Goal: Use online tool/utility: Utilize a website feature to perform a specific function

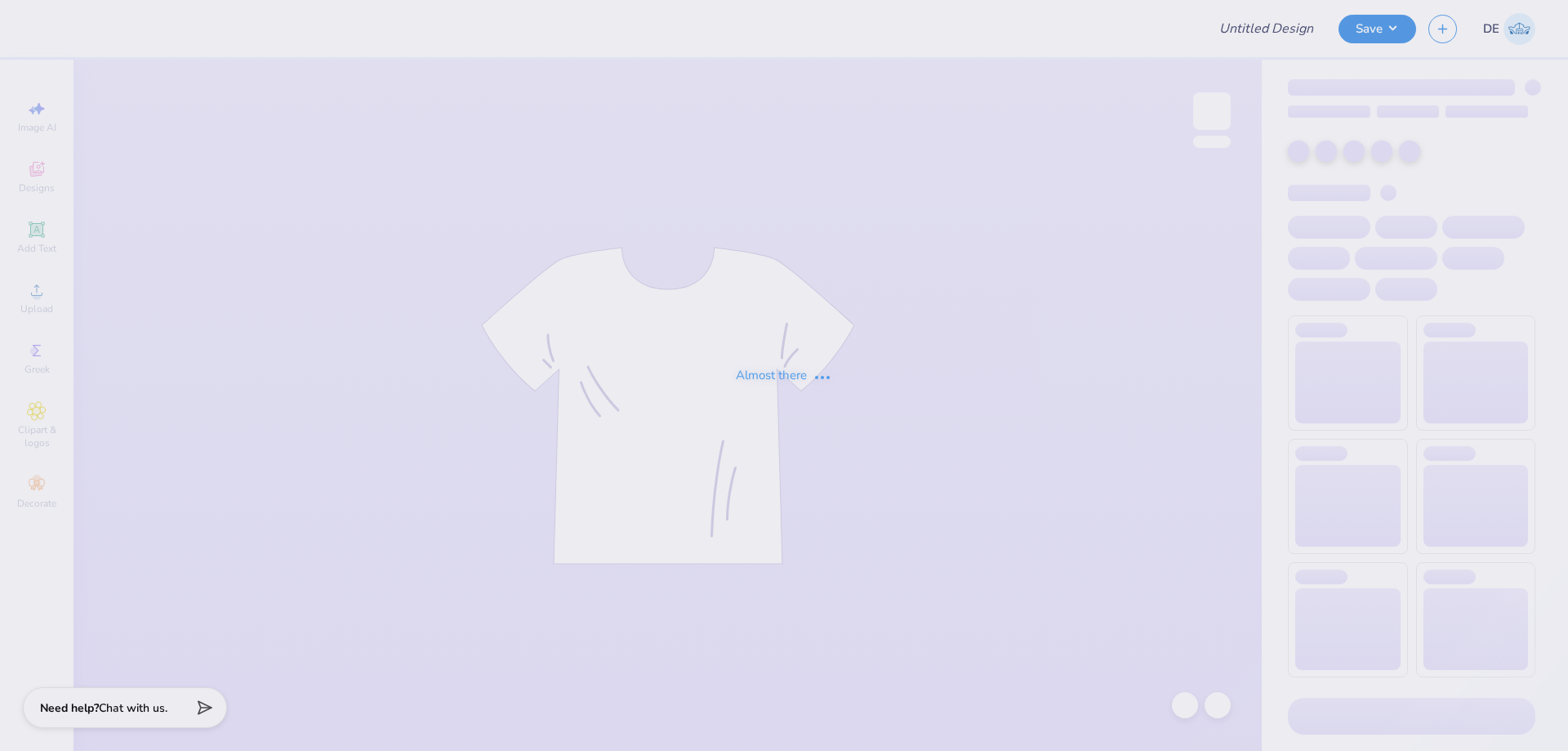
type input "WIM 2"
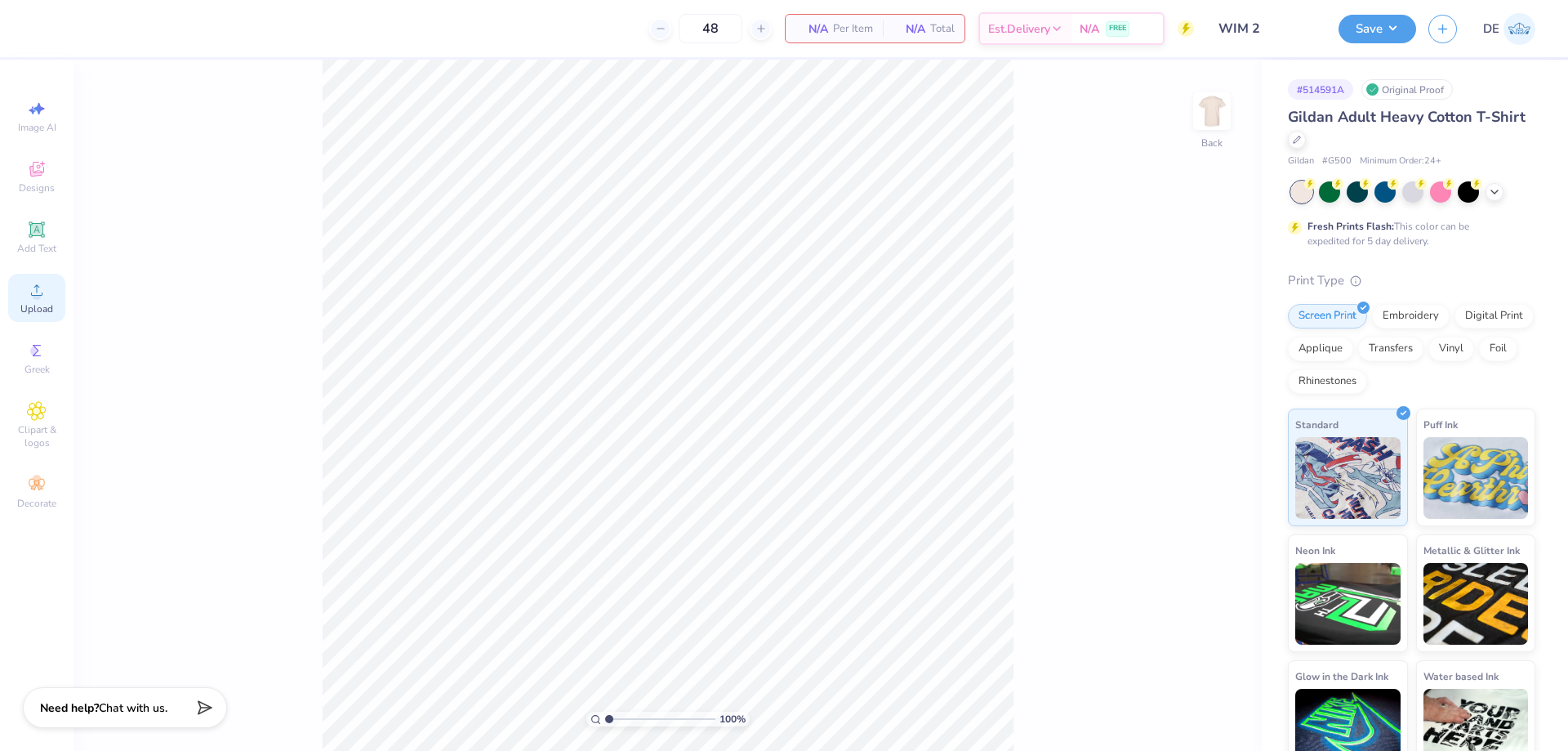
click at [45, 291] on icon at bounding box center [37, 290] width 20 height 20
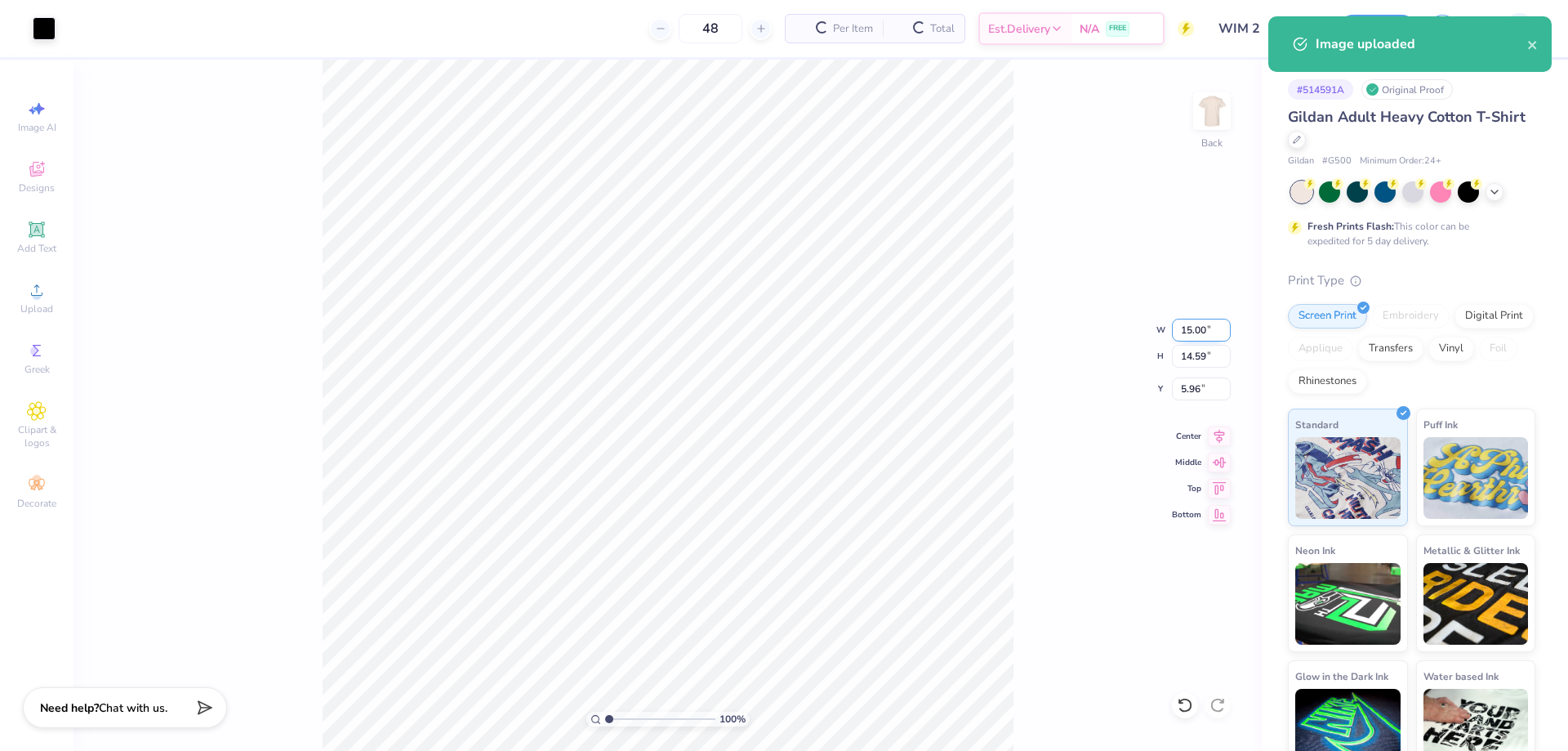
click at [1178, 326] on input "15.00" at bounding box center [1201, 331] width 59 height 23
type input "3.50"
type input "3.40"
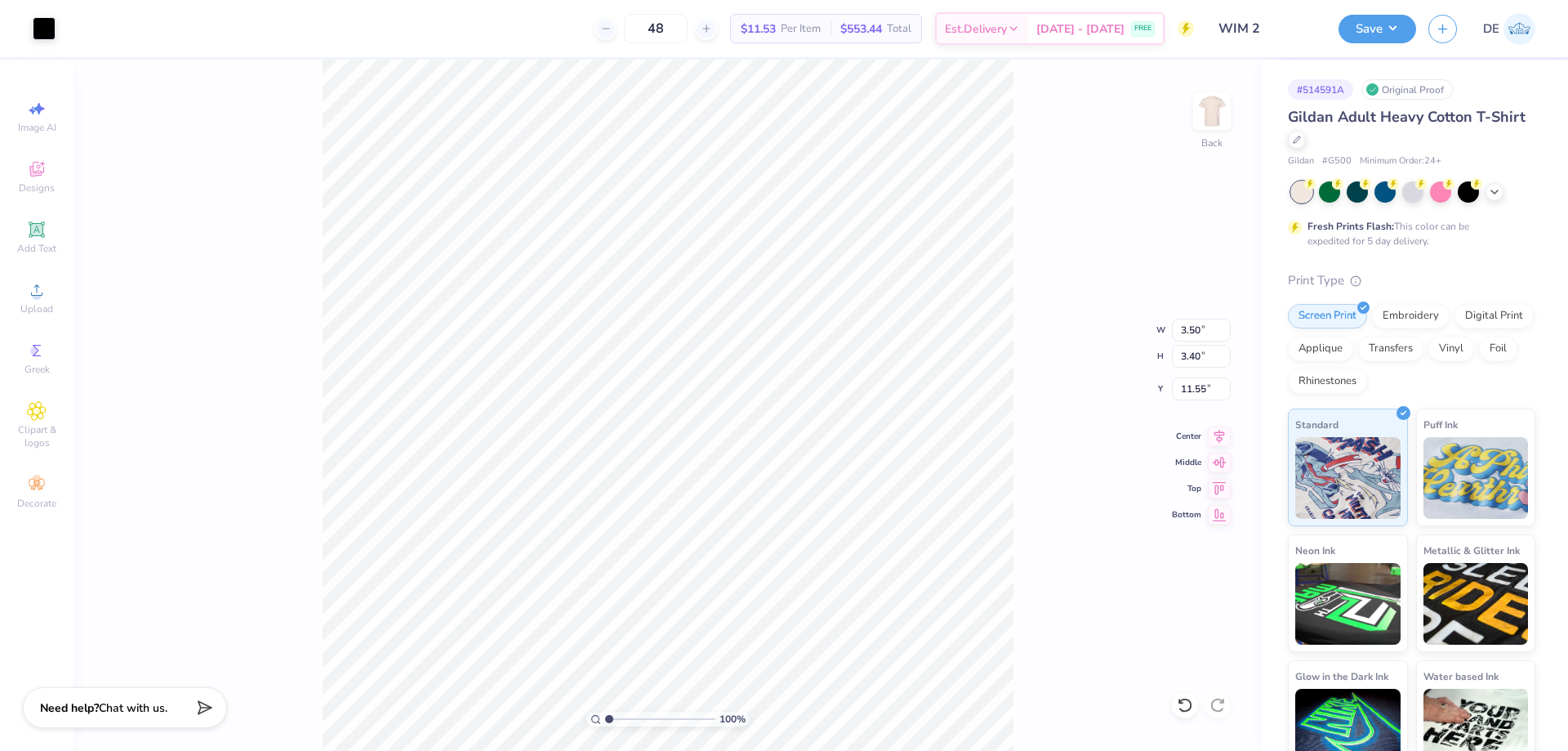
type input "3.00"
click at [1217, 120] on img at bounding box center [1212, 110] width 65 height 65
click at [27, 302] on span "Upload" at bounding box center [37, 308] width 33 height 13
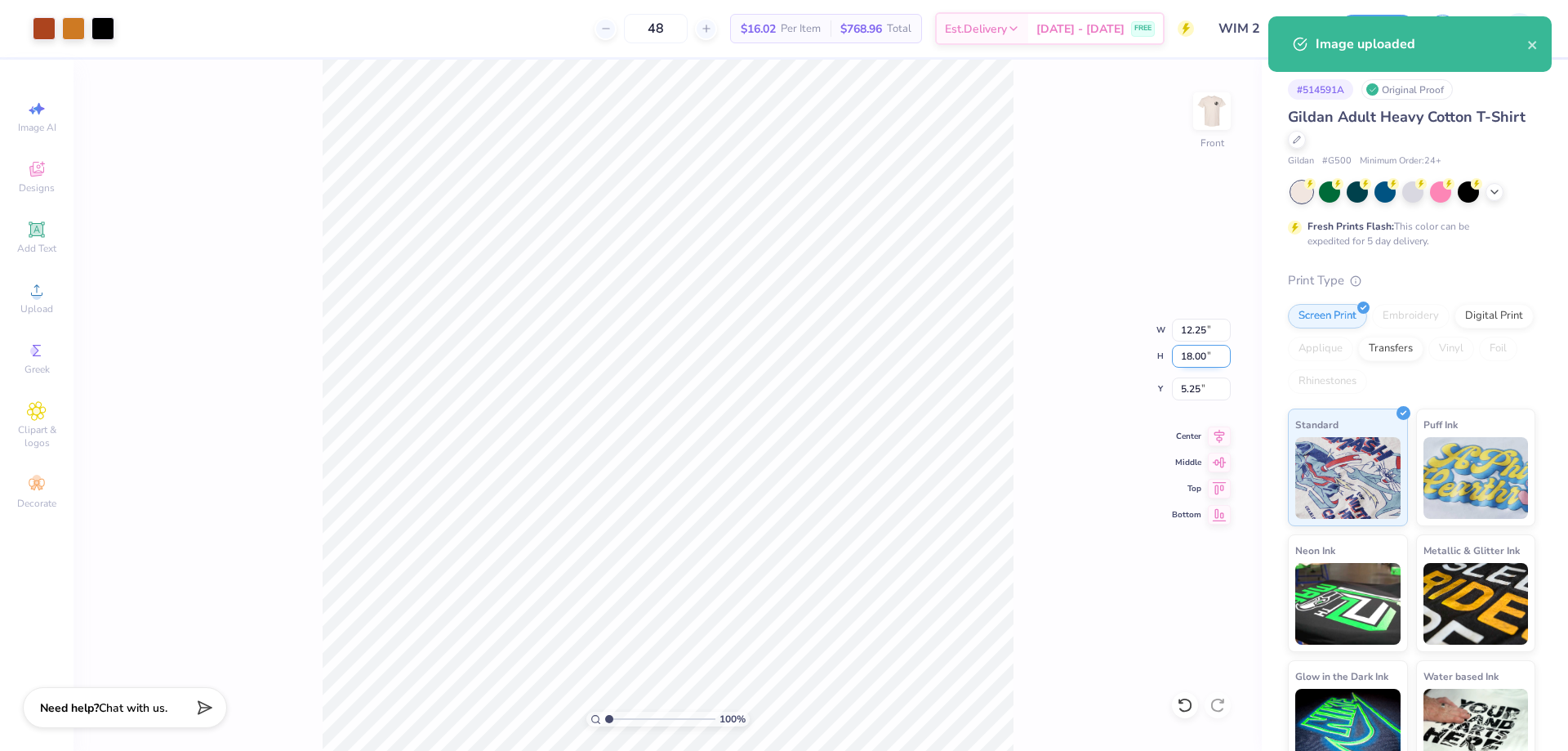
click at [1185, 361] on input "18.00" at bounding box center [1201, 356] width 59 height 23
type input "15"
type input "10.21"
type input "15.00"
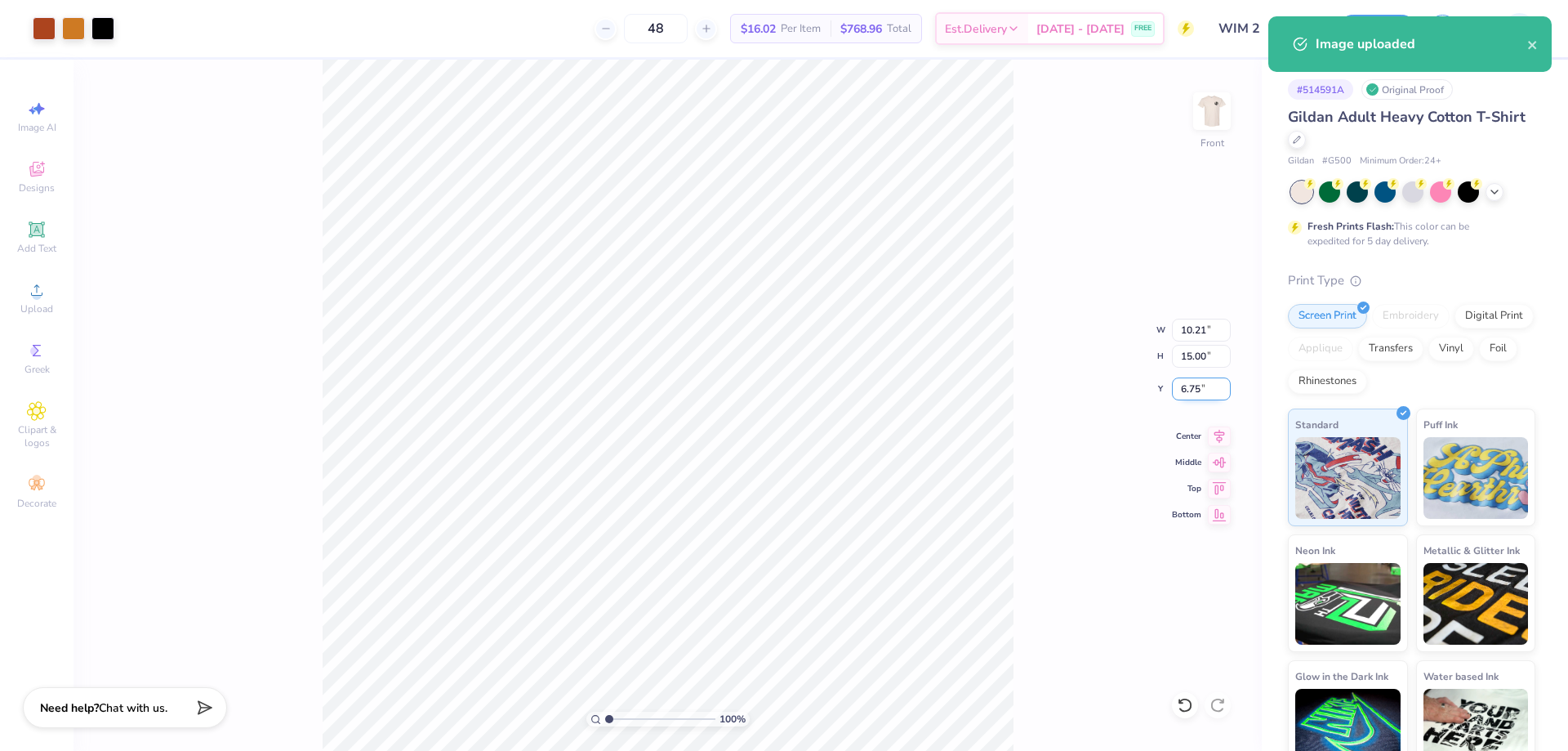
click at [1176, 383] on input "6.75" at bounding box center [1201, 389] width 59 height 23
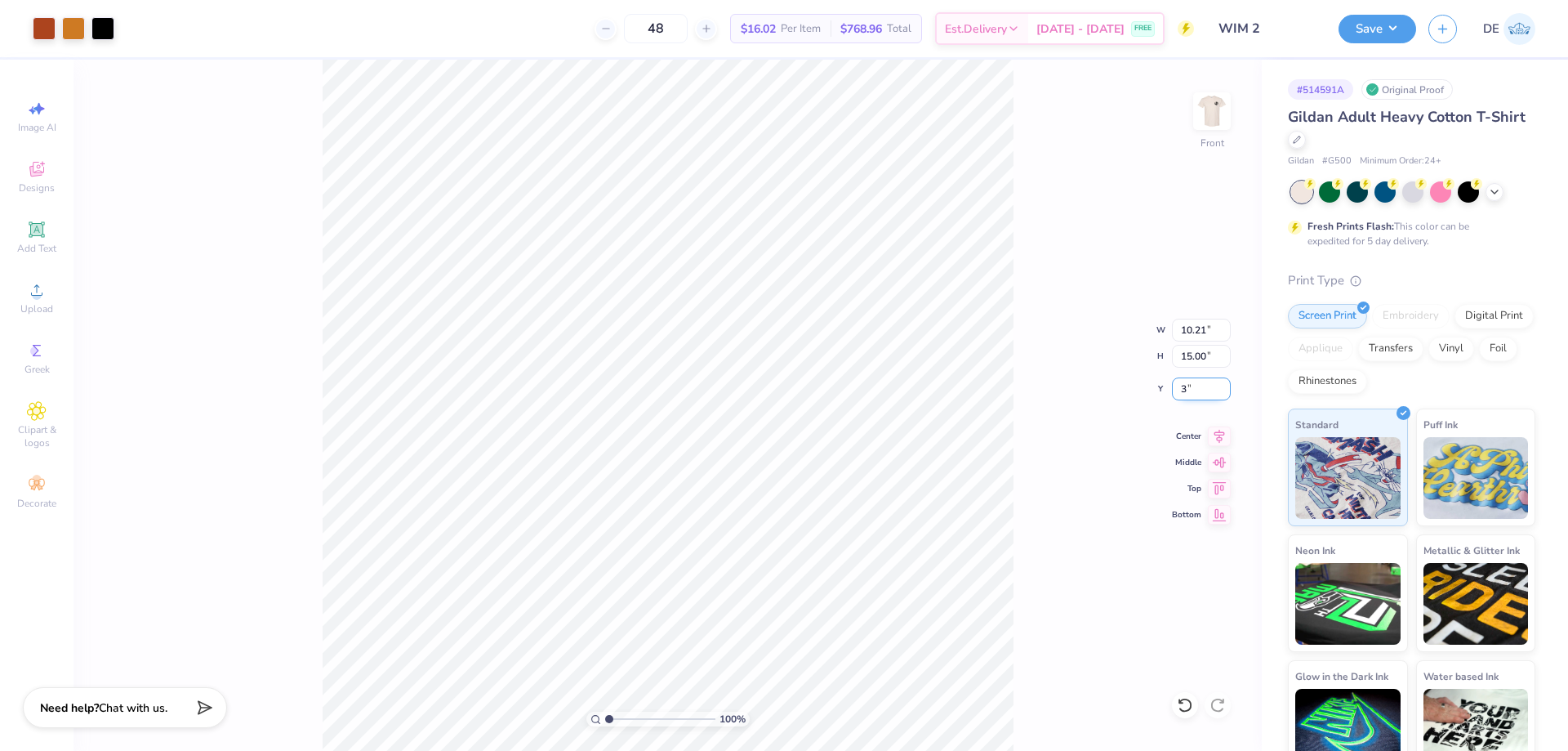
type input "3.00"
click at [1352, 40] on button "Save" at bounding box center [1377, 27] width 77 height 29
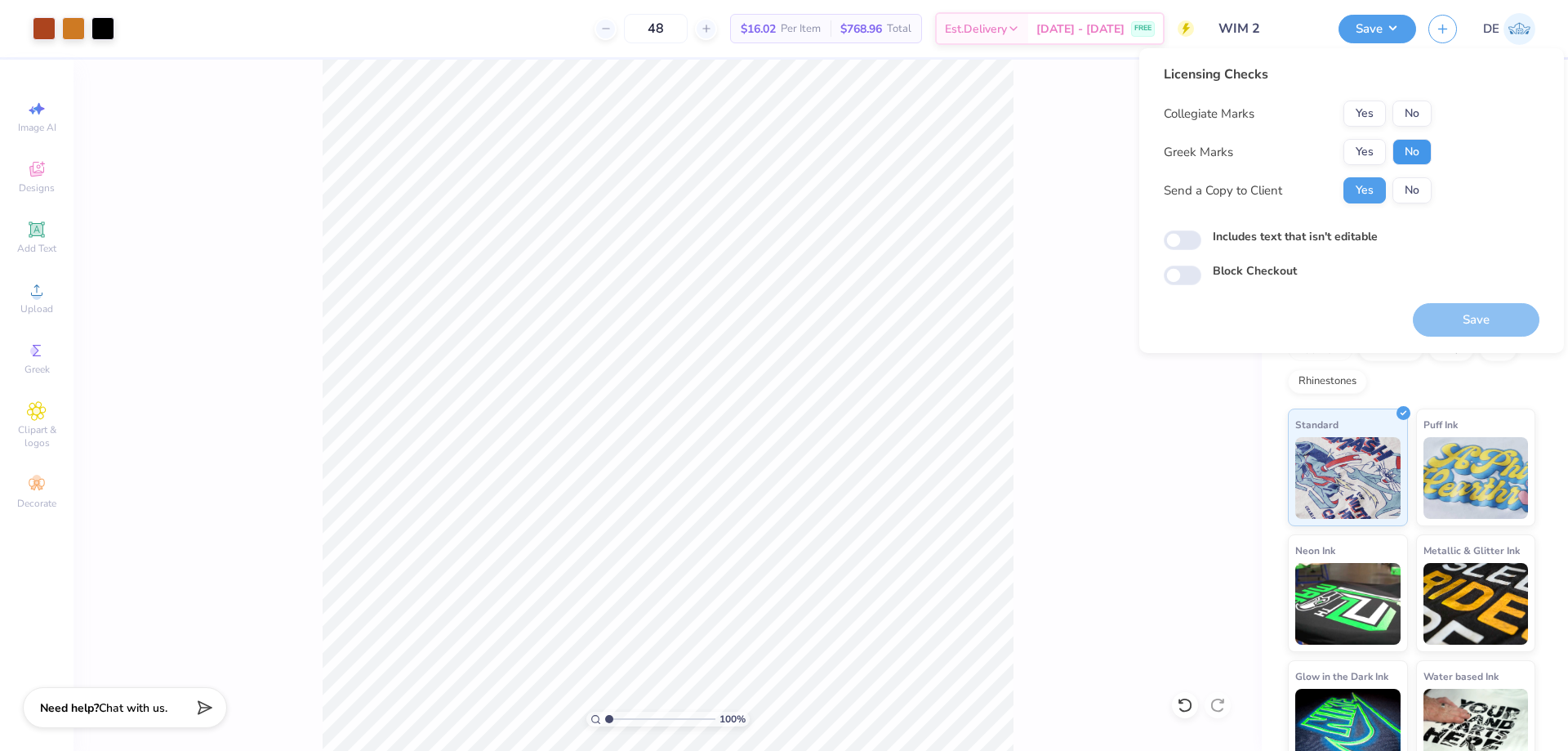
drag, startPoint x: 1408, startPoint y: 151, endPoint x: 1417, endPoint y: 131, distance: 21.9
click at [1409, 151] on button "No" at bounding box center [1412, 151] width 39 height 26
click at [1418, 123] on button "No" at bounding box center [1412, 113] width 39 height 26
click at [1455, 320] on button "Save" at bounding box center [1476, 320] width 126 height 34
